Goal: Task Accomplishment & Management: Manage account settings

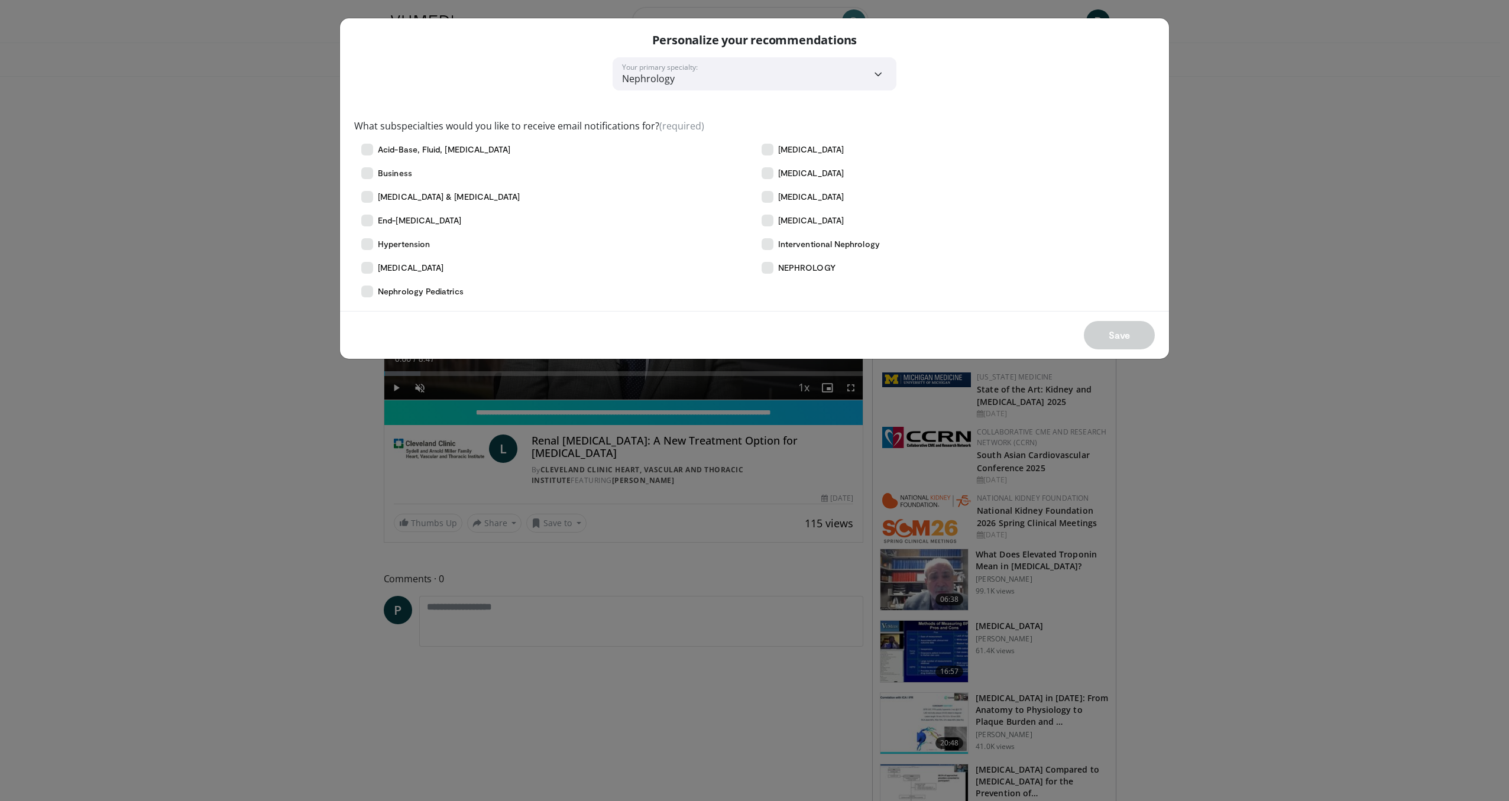
click at [1109, 335] on div "Save" at bounding box center [754, 335] width 829 height 48
click at [1112, 337] on div "Save" at bounding box center [754, 335] width 829 height 48
click at [371, 153] on icon at bounding box center [367, 150] width 12 height 12
click at [371, 172] on icon at bounding box center [367, 173] width 12 height 12
click at [366, 173] on icon at bounding box center [367, 173] width 12 height 12
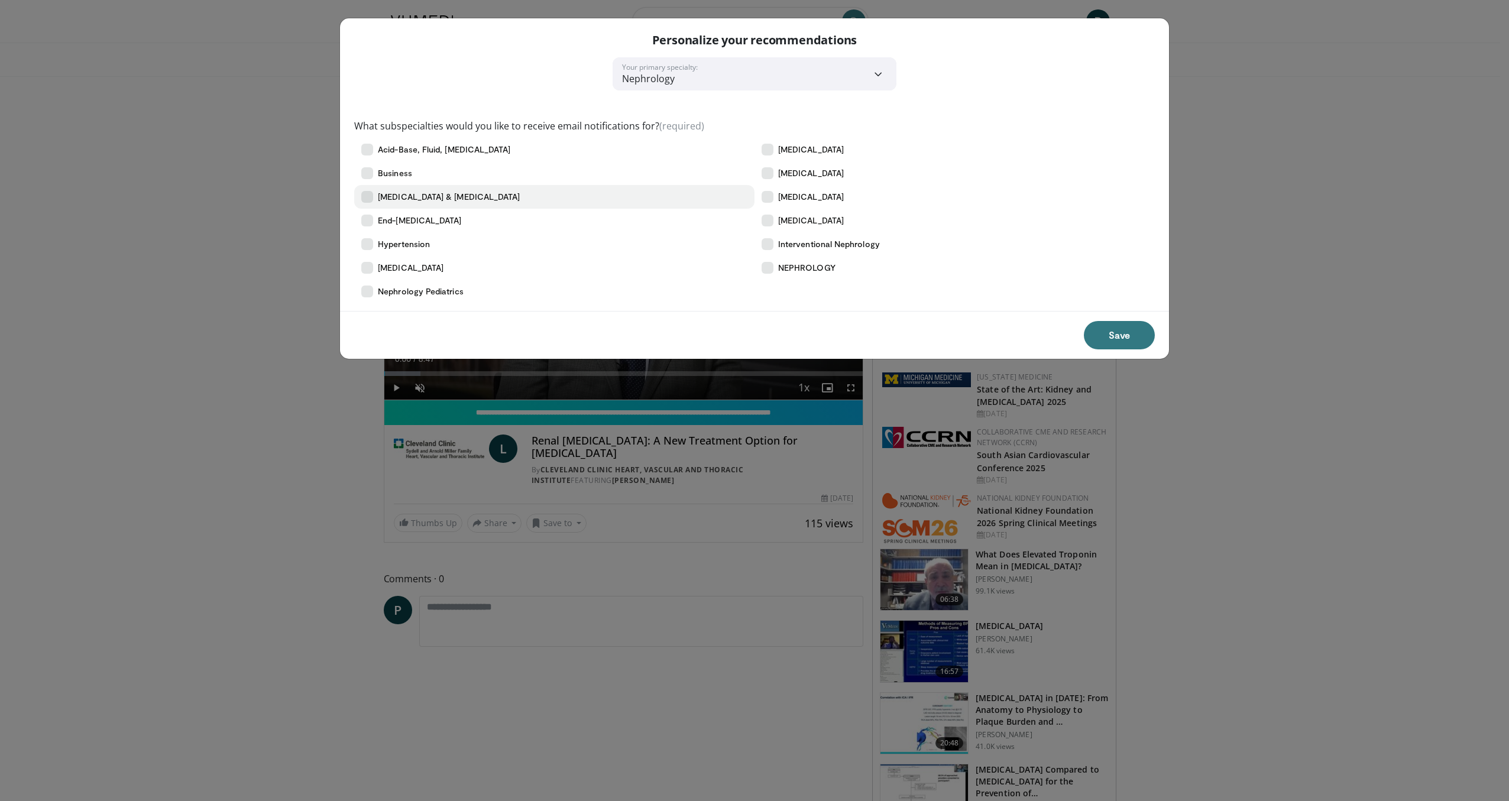
click at [370, 202] on icon at bounding box center [367, 197] width 12 height 12
click at [365, 221] on icon at bounding box center [367, 221] width 12 height 12
click at [370, 242] on icon at bounding box center [367, 244] width 12 height 12
click at [773, 154] on label "[MEDICAL_DATA]" at bounding box center [955, 150] width 400 height 24
click at [772, 198] on icon at bounding box center [768, 197] width 12 height 12
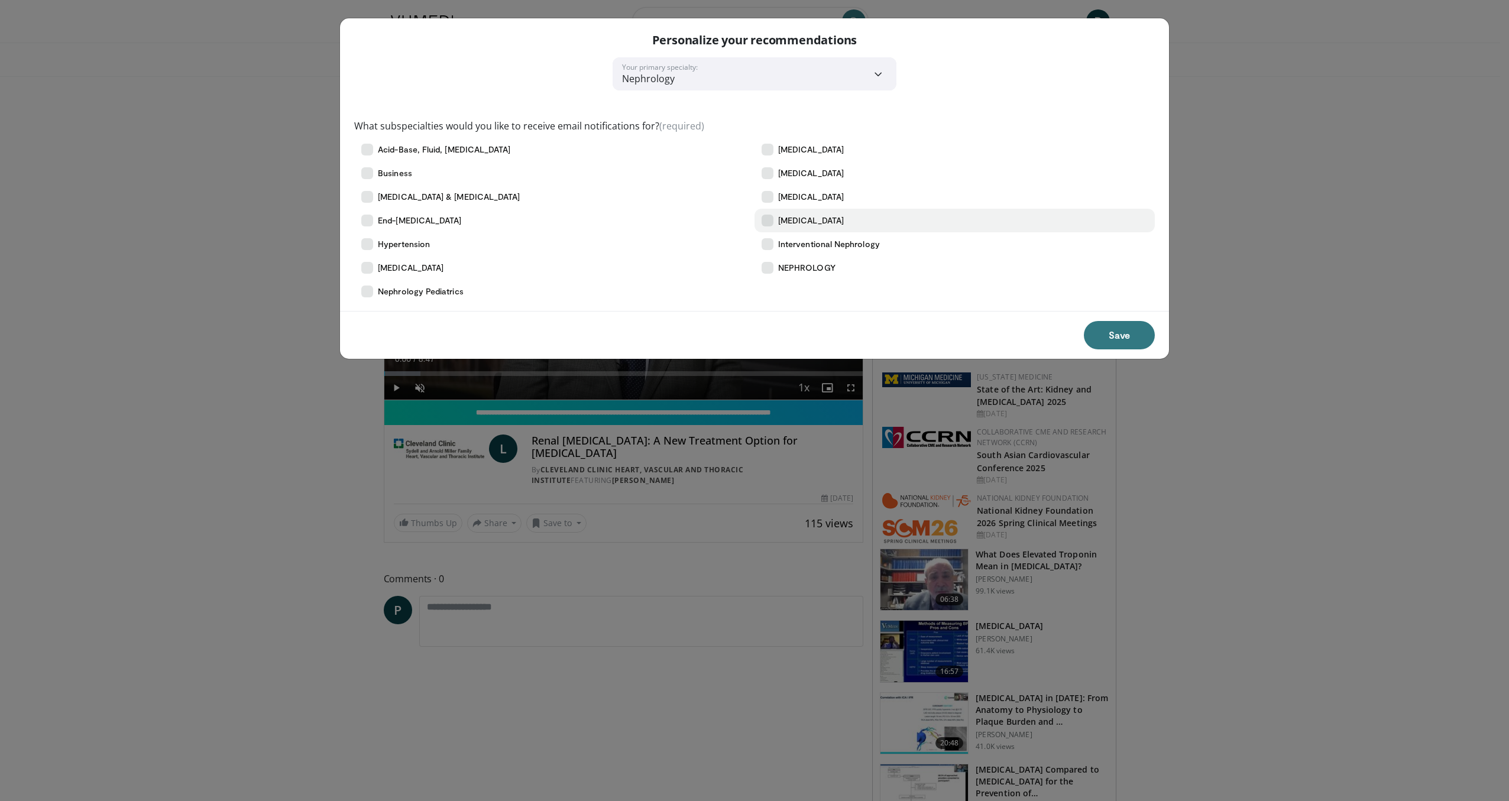
click at [772, 223] on icon at bounding box center [768, 221] width 12 height 12
click at [769, 240] on icon at bounding box center [768, 244] width 12 height 12
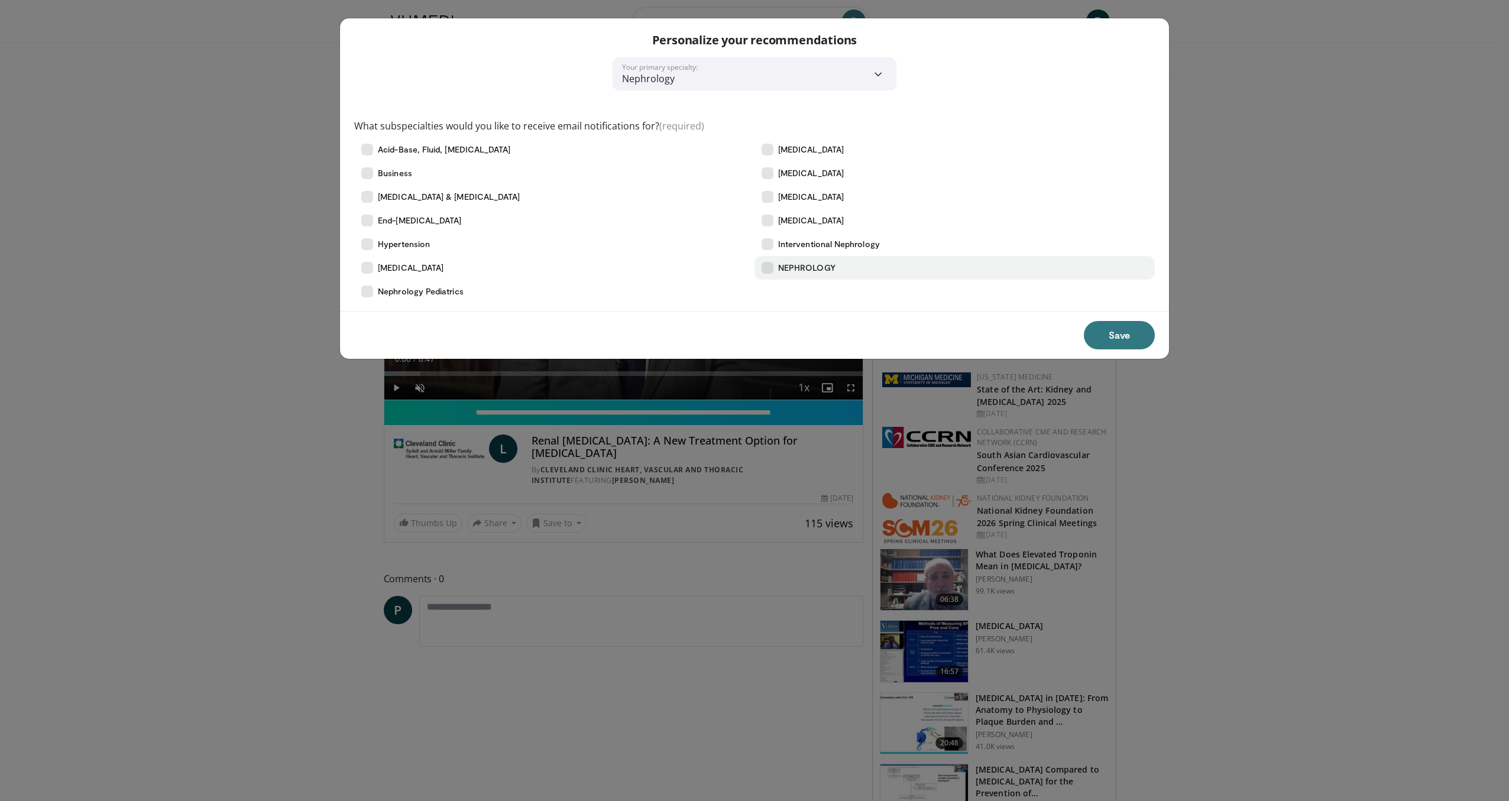
click at [776, 270] on label "NEPHROLOGY" at bounding box center [955, 268] width 400 height 24
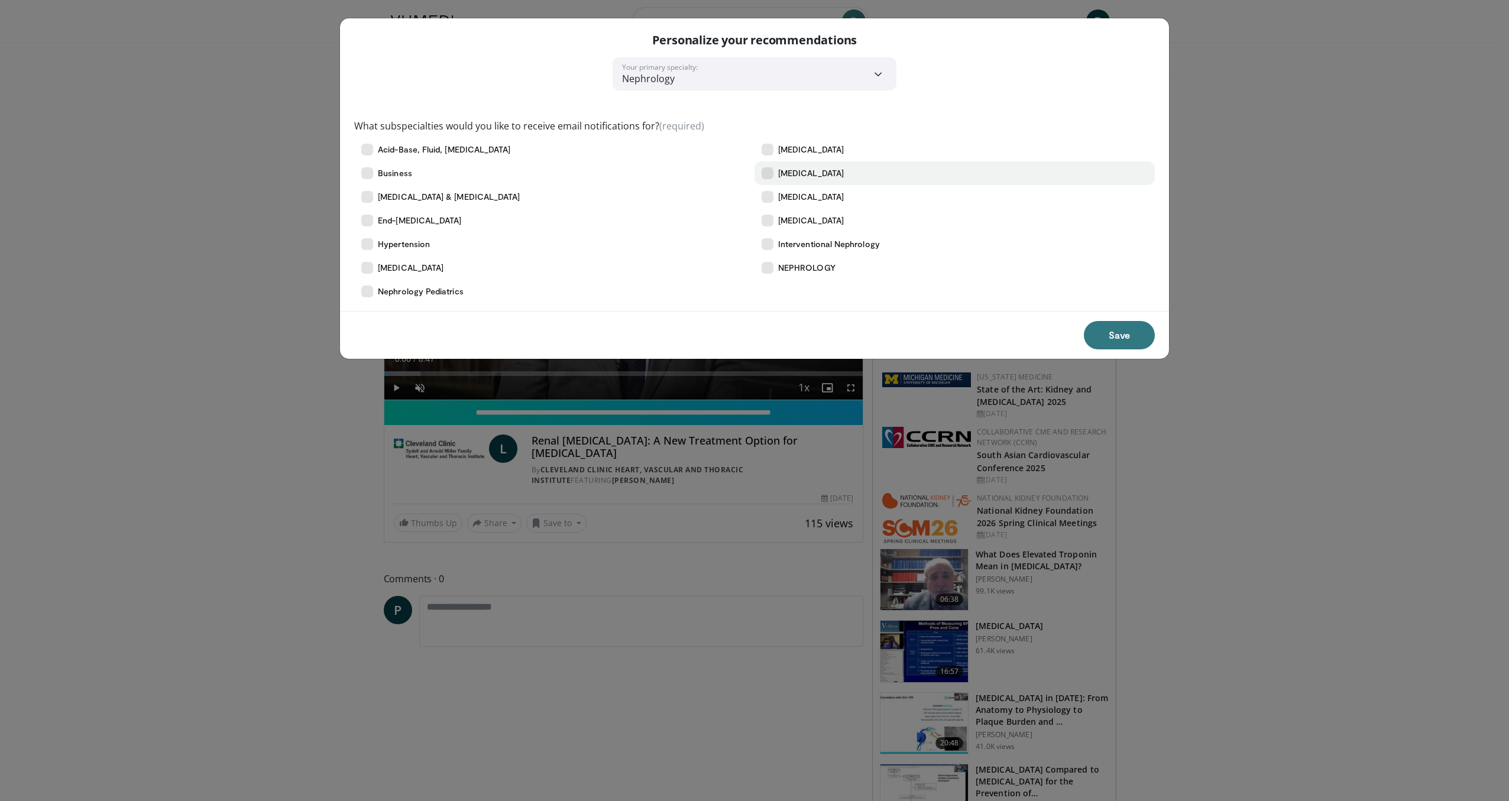
click at [775, 176] on label "[MEDICAL_DATA]" at bounding box center [955, 173] width 400 height 24
click at [1116, 338] on button "Save" at bounding box center [1119, 335] width 71 height 28
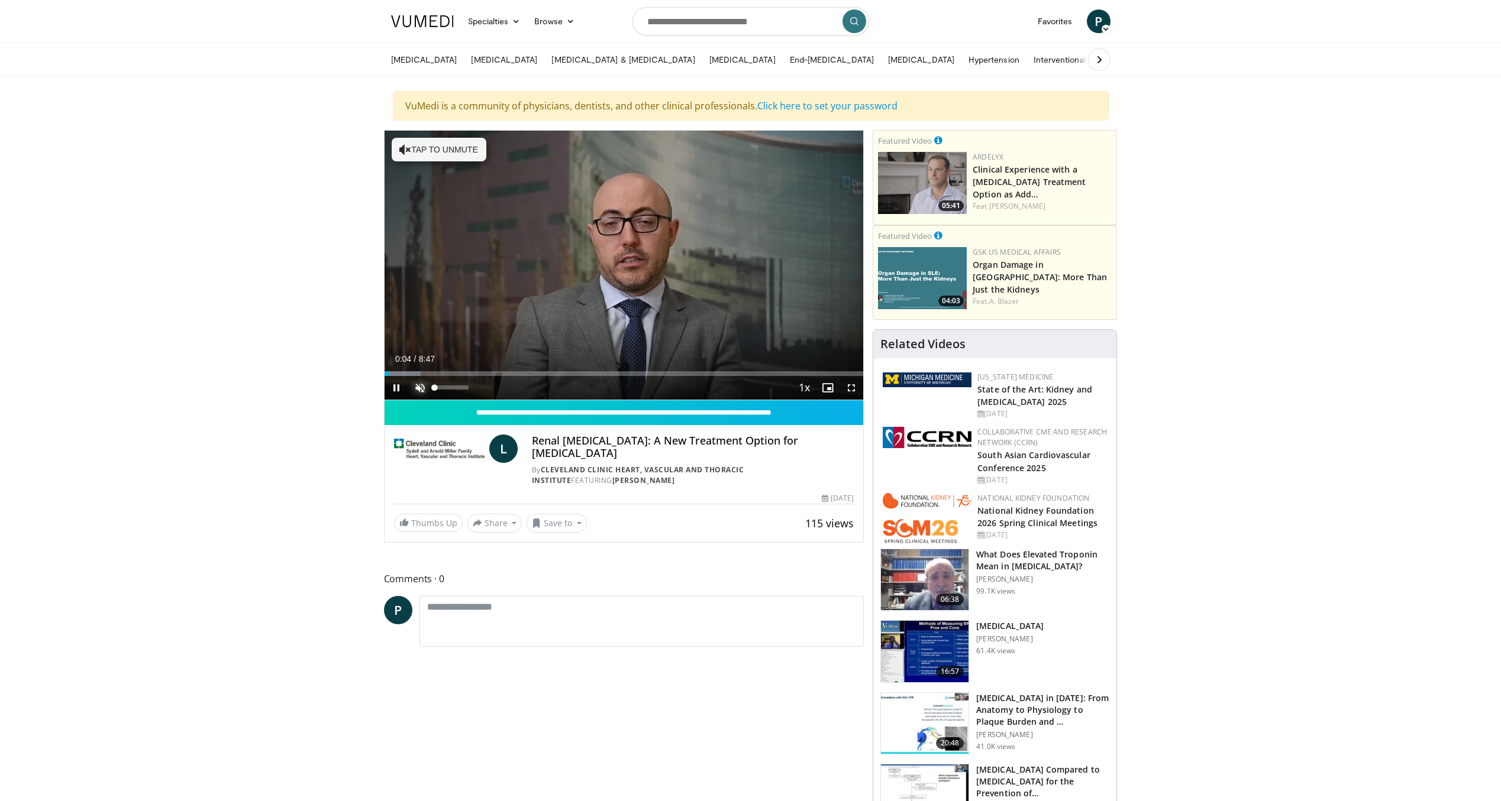
click at [421, 389] on video-js "**********" at bounding box center [623, 266] width 479 height 270
click at [418, 390] on span "Video Player" at bounding box center [420, 388] width 24 height 24
